Goal: Task Accomplishment & Management: Complete application form

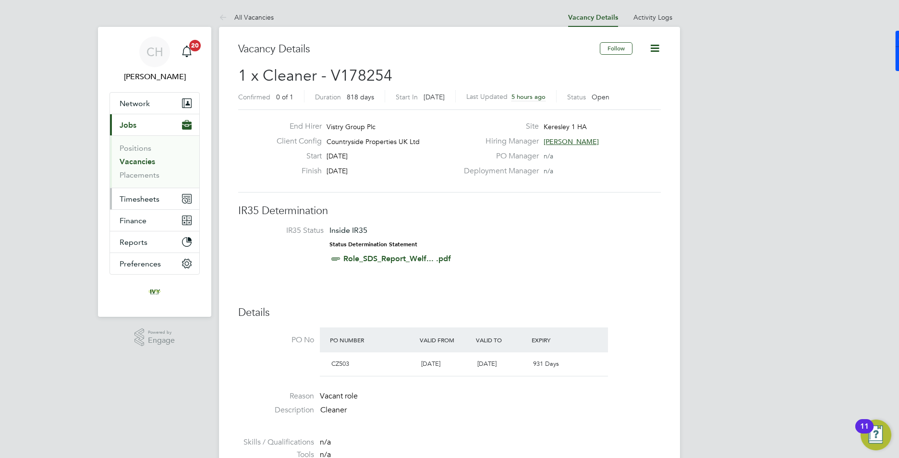
drag, startPoint x: 136, startPoint y: 198, endPoint x: 167, endPoint y: 200, distance: 30.3
click at [136, 198] on span "Timesheets" at bounding box center [140, 198] width 40 height 9
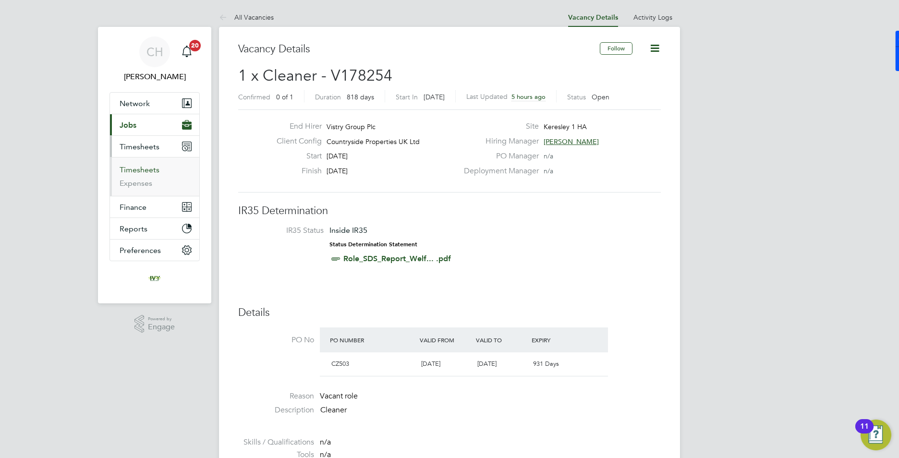
click at [141, 169] on link "Timesheets" at bounding box center [140, 169] width 40 height 9
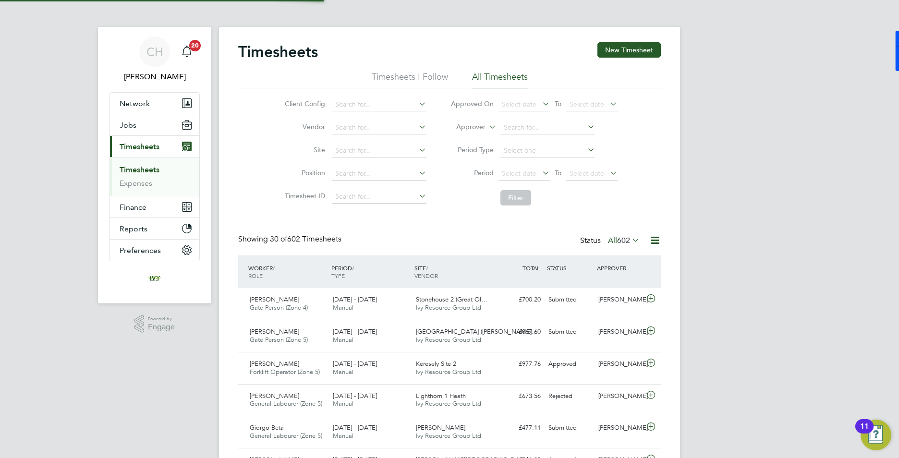
scroll to position [24, 84]
click at [616, 48] on button "New Timesheet" at bounding box center [628, 49] width 63 height 15
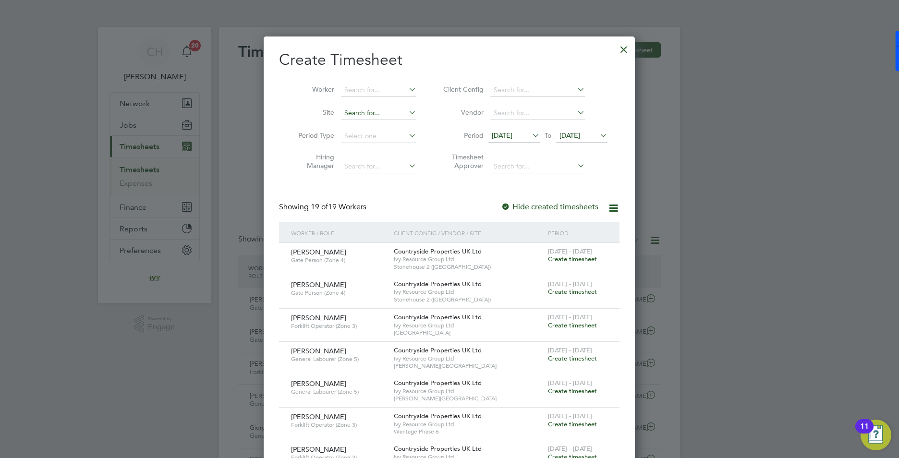
click at [385, 114] on input at bounding box center [378, 113] width 75 height 13
click at [376, 121] on li "Ledbury" at bounding box center [378, 126] width 76 height 13
type input "Ledbury"
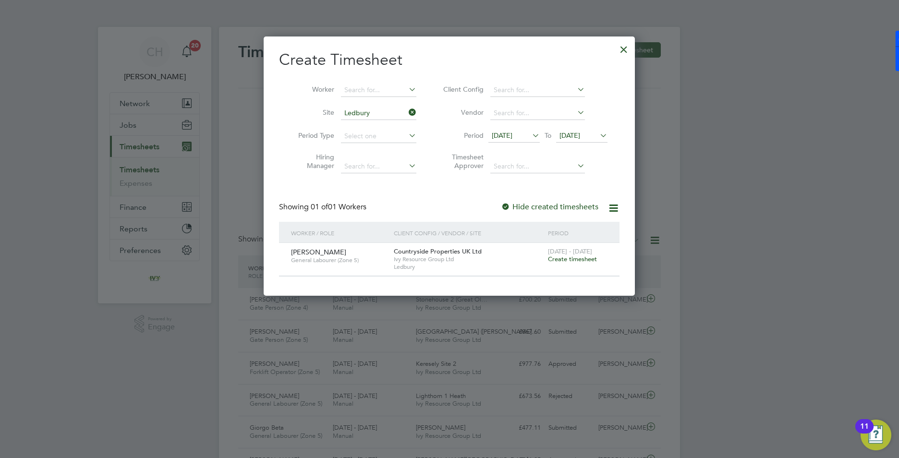
click at [567, 261] on span "Create timesheet" at bounding box center [572, 259] width 49 height 8
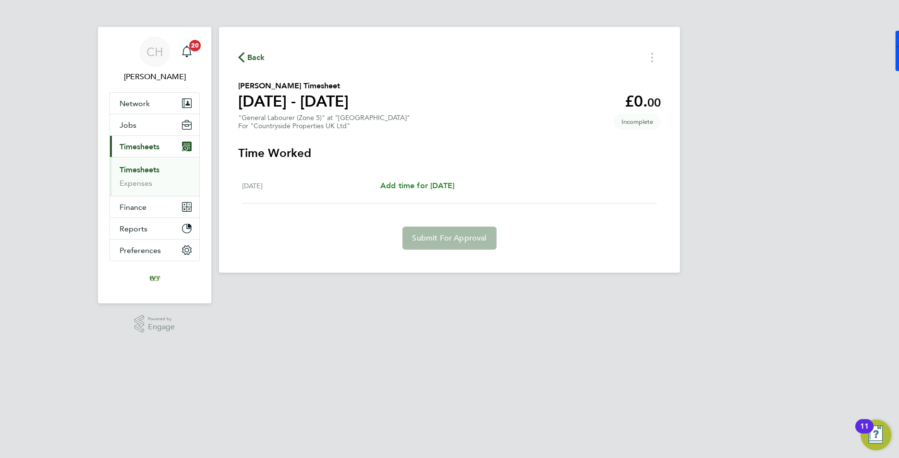
click at [436, 187] on span "Add time for [DATE]" at bounding box center [417, 185] width 74 height 9
select select "30"
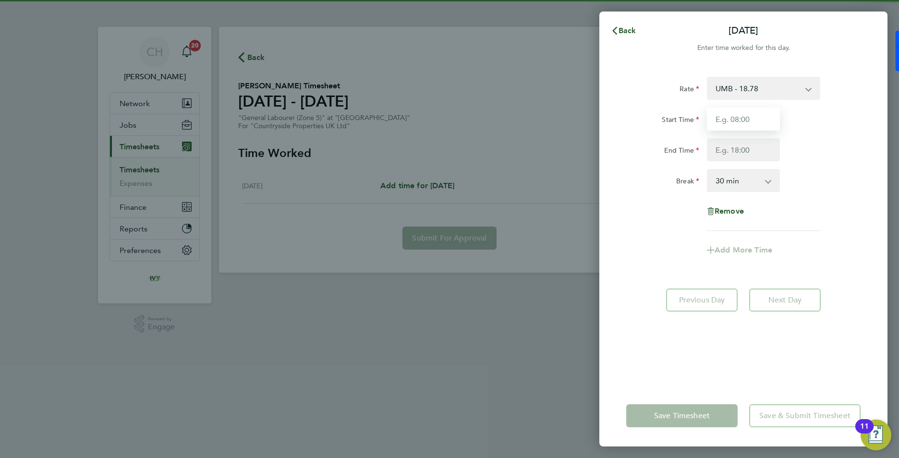
click at [745, 118] on input "Start Time" at bounding box center [743, 119] width 73 height 23
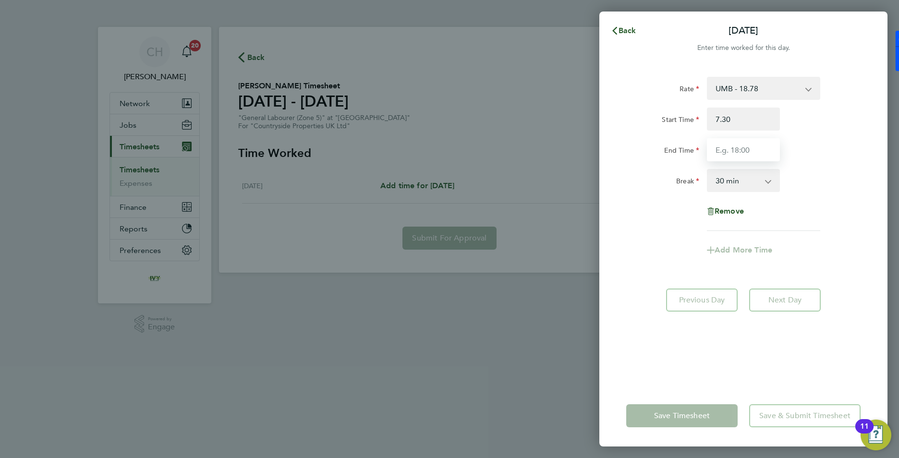
type input "07:30"
type input "16:30"
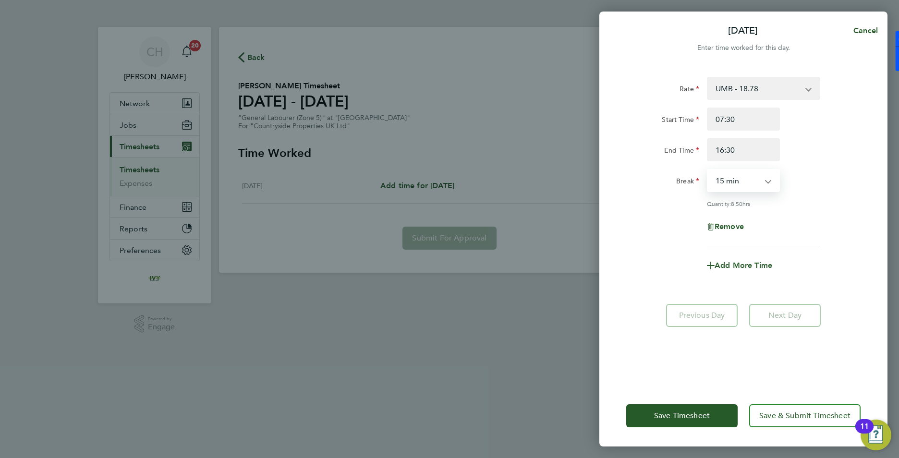
select select "0"
click at [811, 203] on div "Quantity: 9.00 hrs" at bounding box center [763, 204] width 113 height 8
click at [700, 425] on button "Save Timesheet" at bounding box center [681, 415] width 111 height 23
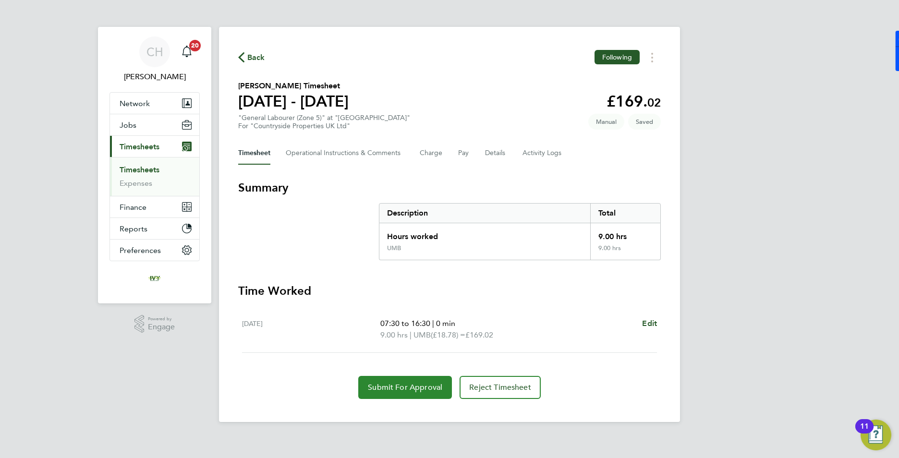
click at [406, 387] on span "Submit For Approval" at bounding box center [405, 388] width 74 height 10
click at [133, 169] on link "Timesheets" at bounding box center [140, 169] width 40 height 9
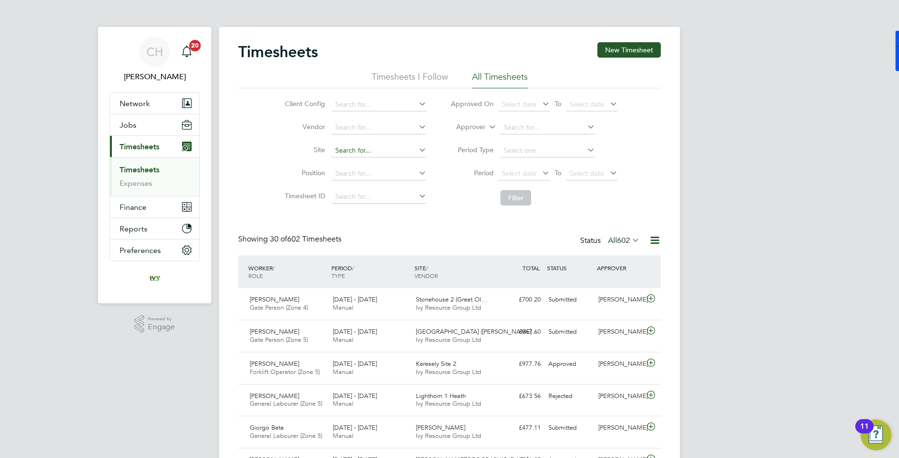
click at [358, 150] on input at bounding box center [379, 150] width 95 height 13
type input "Ledbury"
click at [514, 203] on button "Filter" at bounding box center [515, 197] width 31 height 15
drag, startPoint x: 620, startPoint y: 41, endPoint x: 617, endPoint y: 49, distance: 9.3
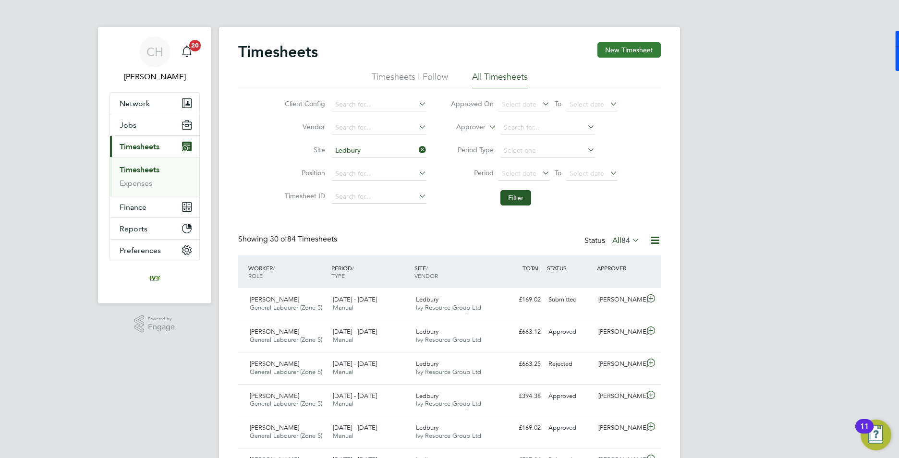
click at [617, 49] on button "New Timesheet" at bounding box center [628, 49] width 63 height 15
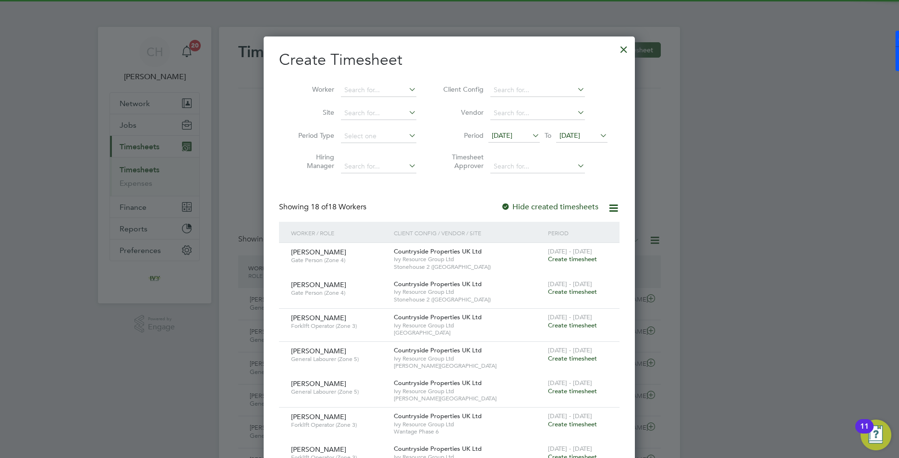
click at [495, 133] on span "[DATE]" at bounding box center [502, 135] width 21 height 9
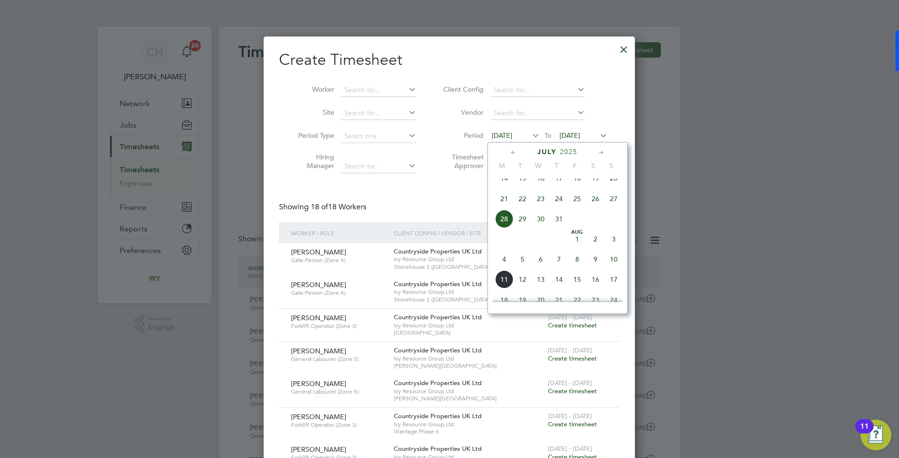
click at [499, 268] on span "4" at bounding box center [504, 259] width 18 height 18
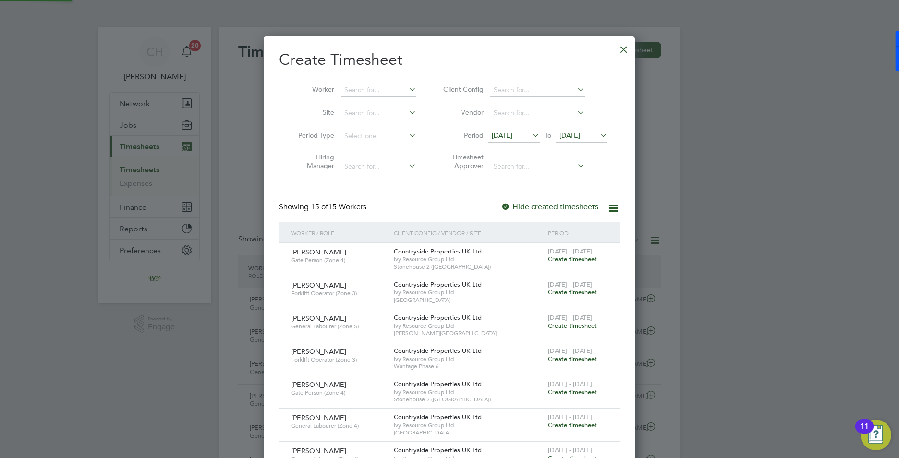
click at [580, 134] on span "[DATE]" at bounding box center [569, 135] width 21 height 9
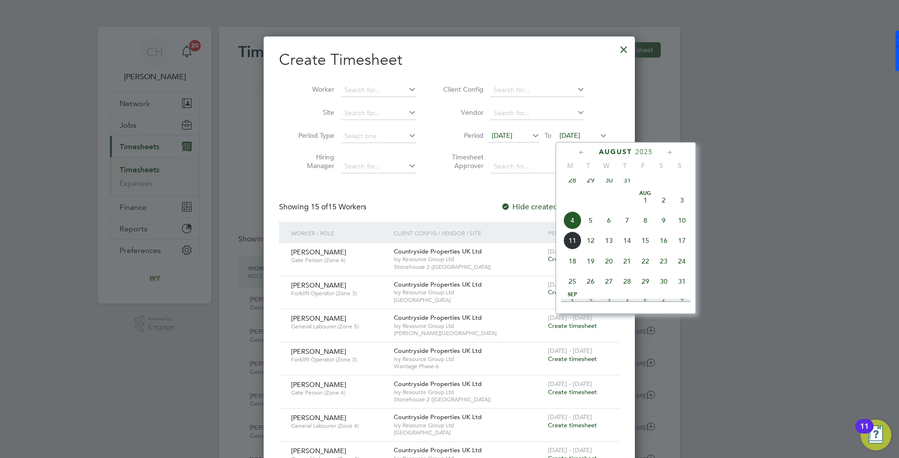
click at [684, 228] on span "10" at bounding box center [682, 220] width 18 height 18
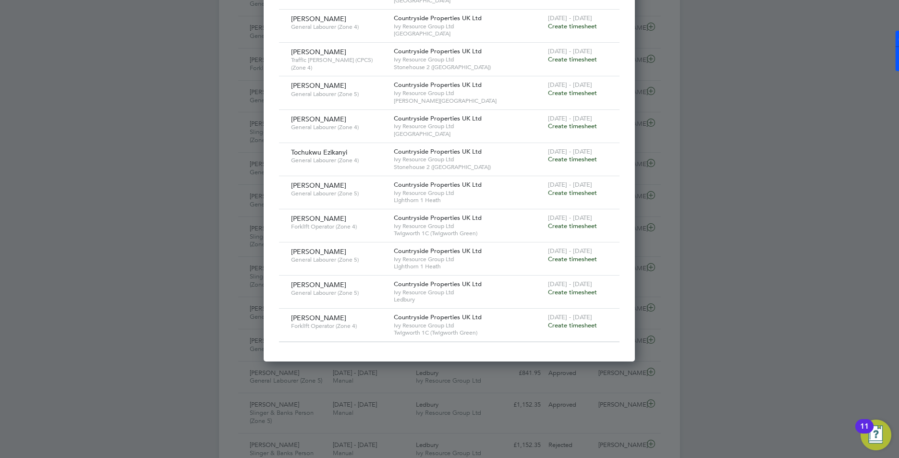
click at [563, 290] on span "Create timesheet" at bounding box center [572, 292] width 49 height 8
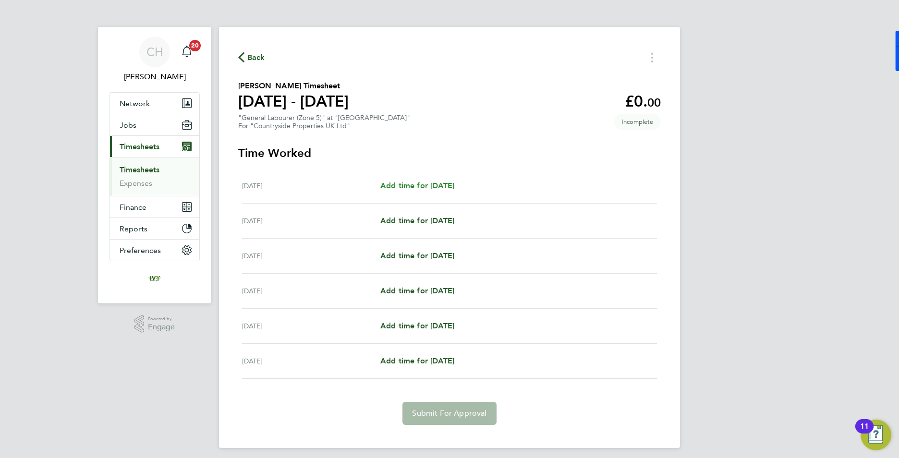
click at [444, 187] on span "Add time for [DATE]" at bounding box center [417, 185] width 74 height 9
select select "30"
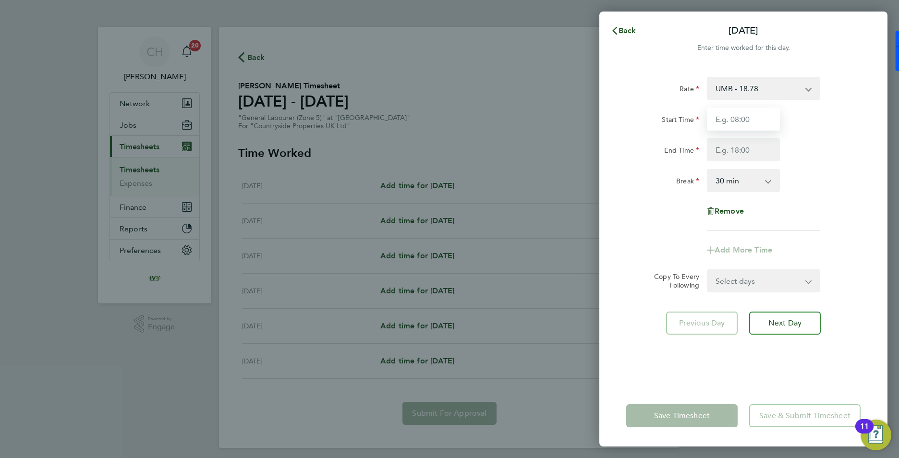
click at [721, 122] on input "Start Time" at bounding box center [743, 119] width 73 height 23
type input "07:30"
type input "16:30"
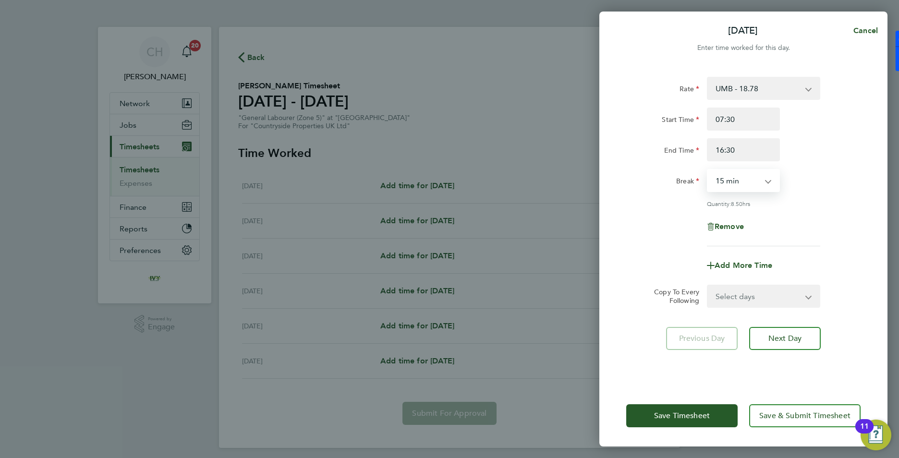
select select "0"
click at [790, 295] on select "Select days Day Weekday (Mon-Fri) Weekend (Sat-Sun) [DATE] [DATE] [DATE] [DATE]…" at bounding box center [758, 296] width 101 height 21
select select "DAY"
click at [708, 286] on select "Select days Day Weekday (Mon-Fri) Weekend (Sat-Sun) [DATE] [DATE] [DATE] [DATE]…" at bounding box center [758, 296] width 101 height 21
select select "[DATE]"
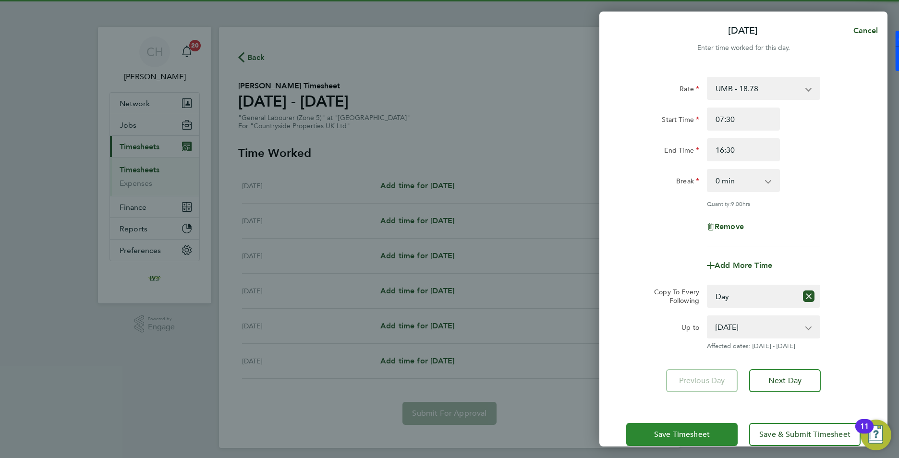
click at [698, 437] on span "Save Timesheet" at bounding box center [682, 435] width 56 height 10
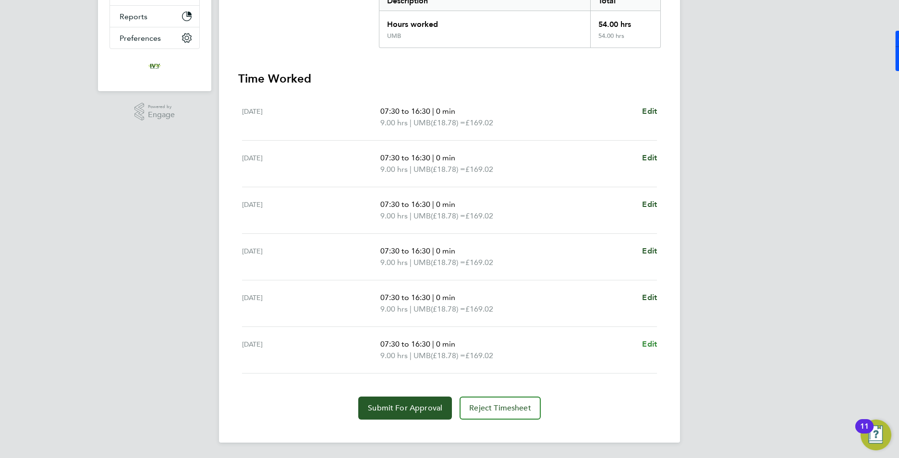
click at [644, 349] on link "Edit" at bounding box center [649, 344] width 15 height 12
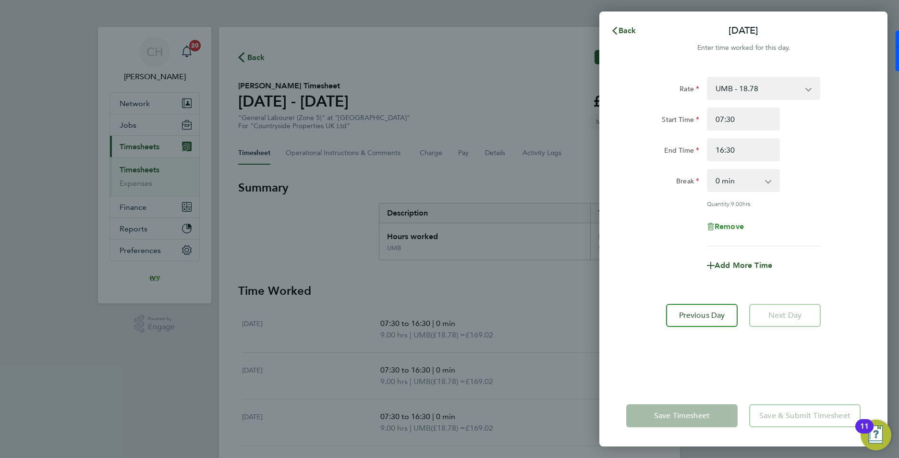
click at [724, 225] on span "Remove" at bounding box center [728, 226] width 29 height 9
select select "null"
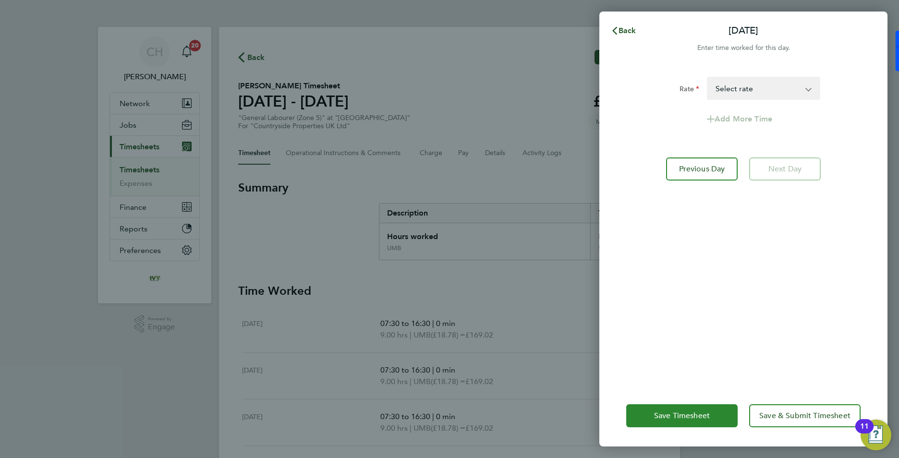
click at [700, 416] on span "Save Timesheet" at bounding box center [682, 416] width 56 height 10
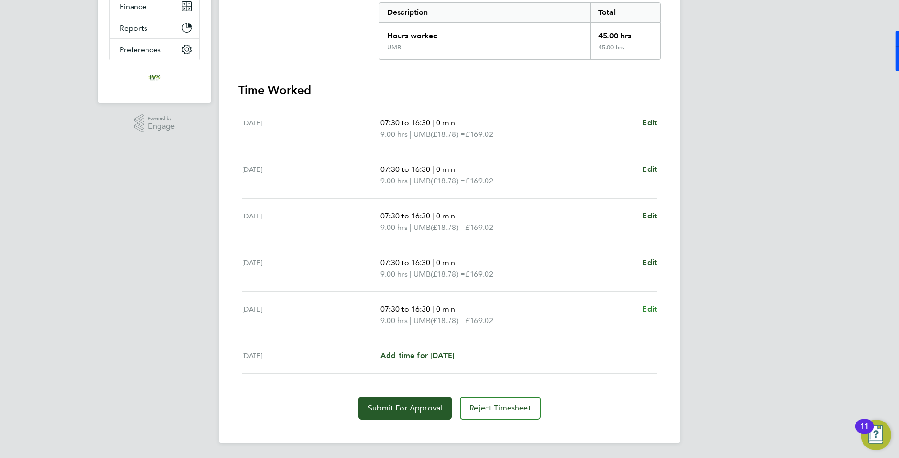
click at [654, 308] on span "Edit" at bounding box center [649, 308] width 15 height 9
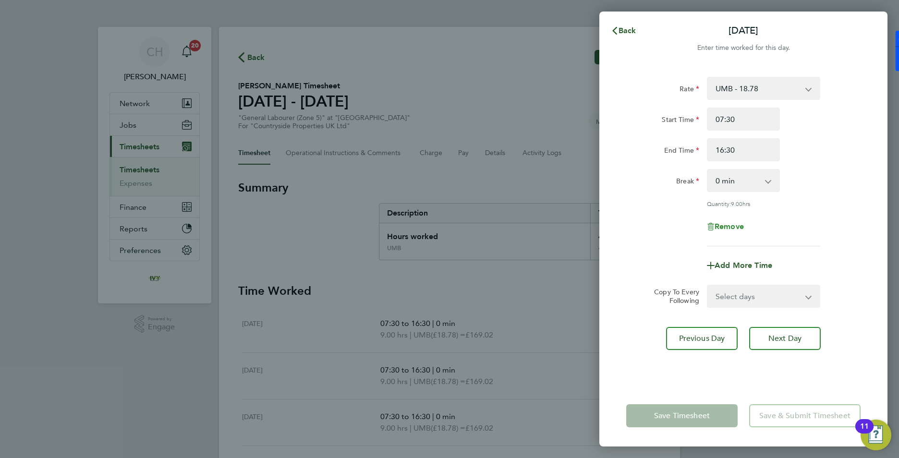
click at [732, 228] on span "Remove" at bounding box center [728, 226] width 29 height 9
select select "null"
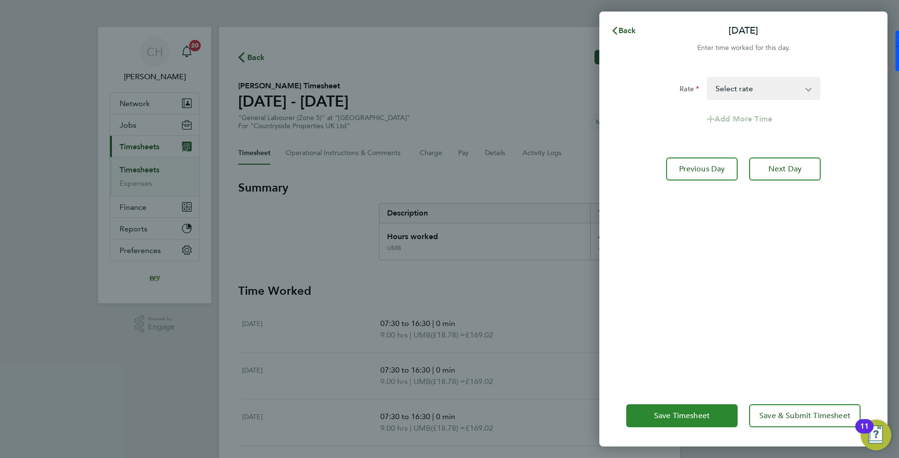
click at [677, 414] on span "Save Timesheet" at bounding box center [682, 416] width 56 height 10
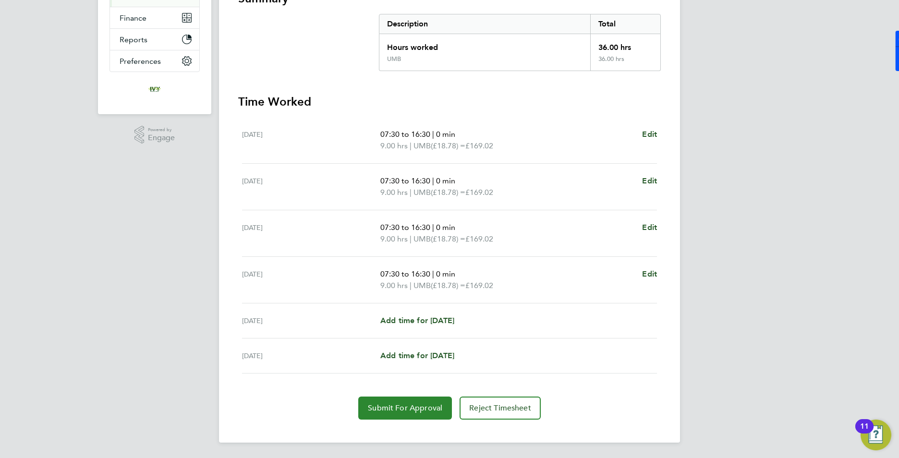
click at [425, 405] on span "Submit For Approval" at bounding box center [405, 408] width 74 height 10
